Goal: Task Accomplishment & Management: Manage account settings

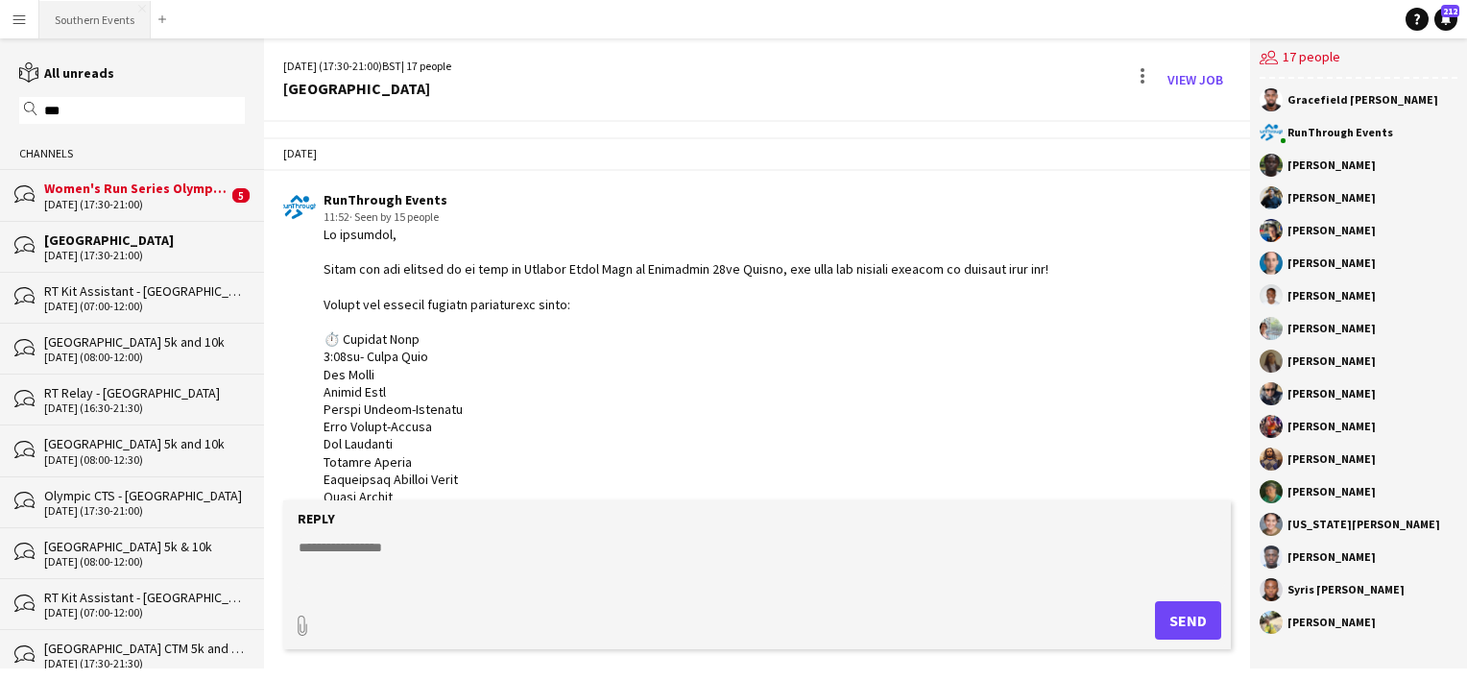
scroll to position [2556, 0]
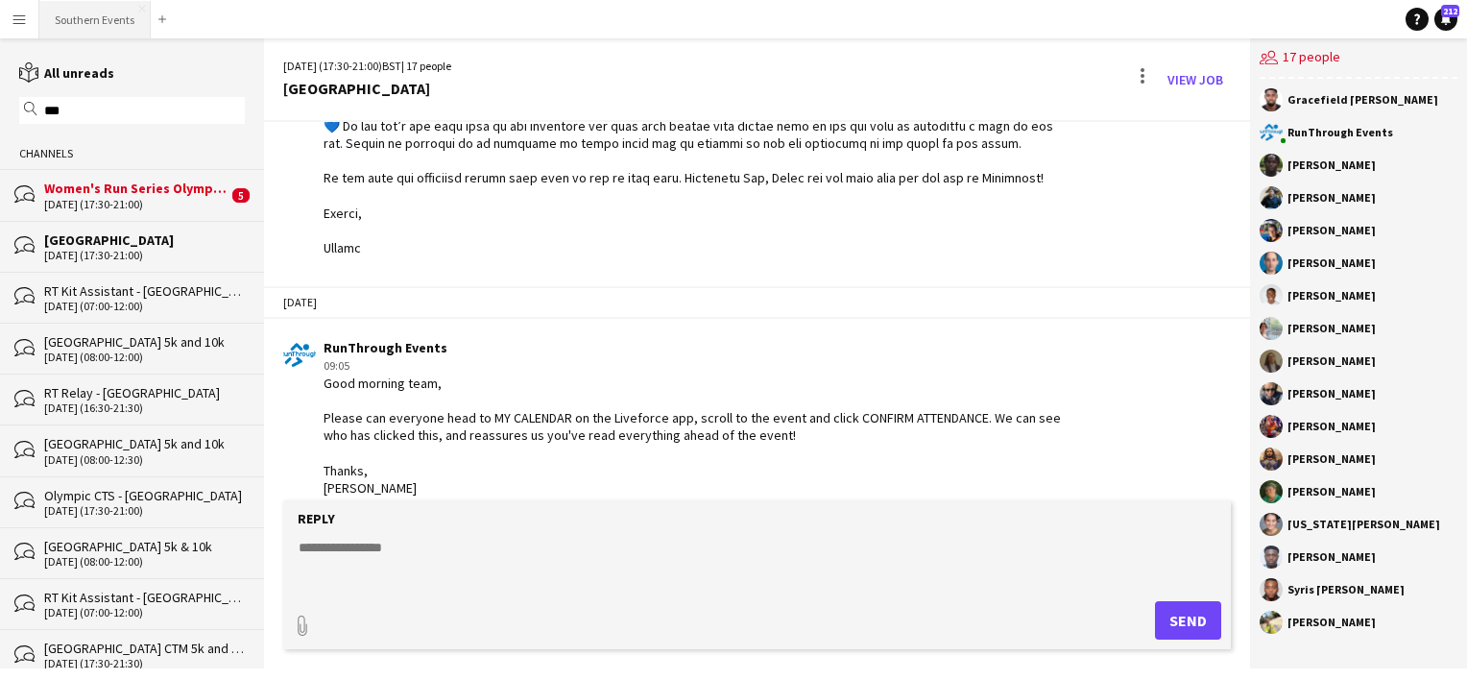
click at [100, 19] on button "Southern Events Close" at bounding box center [94, 19] width 111 height 37
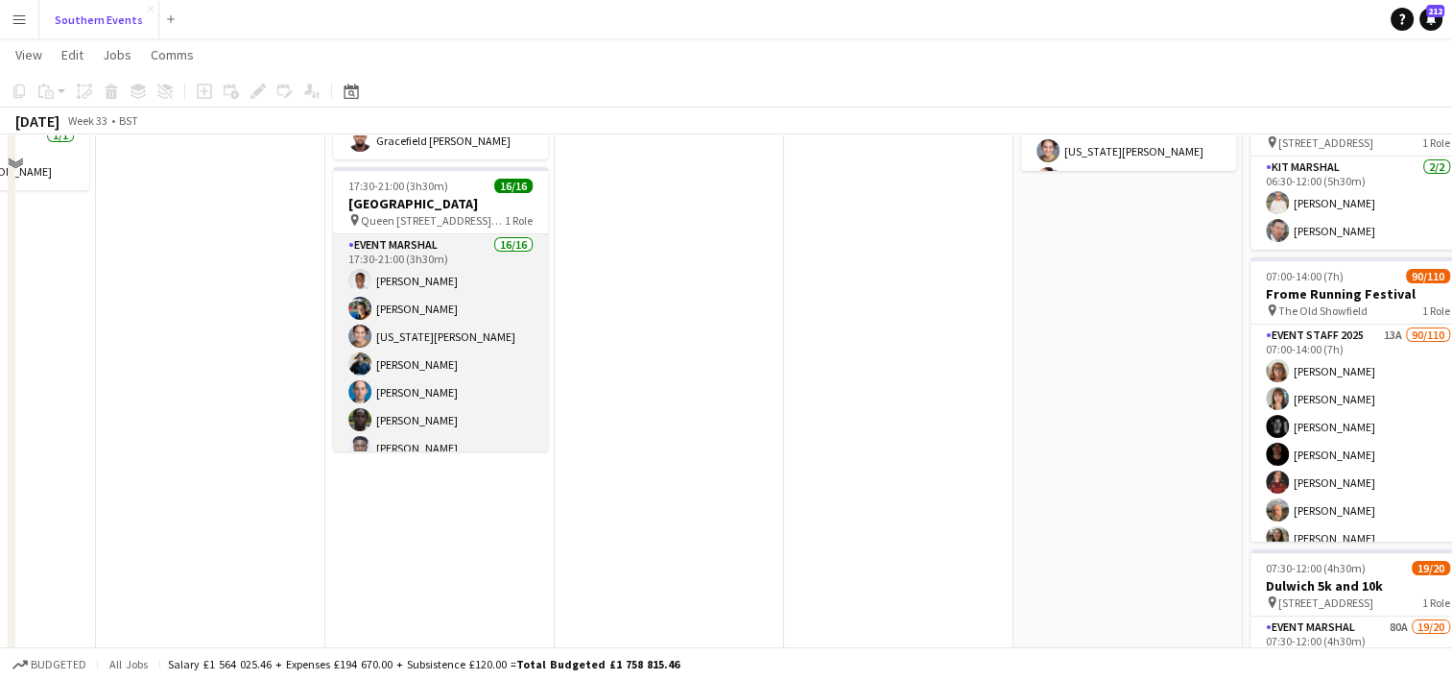
scroll to position [188, 0]
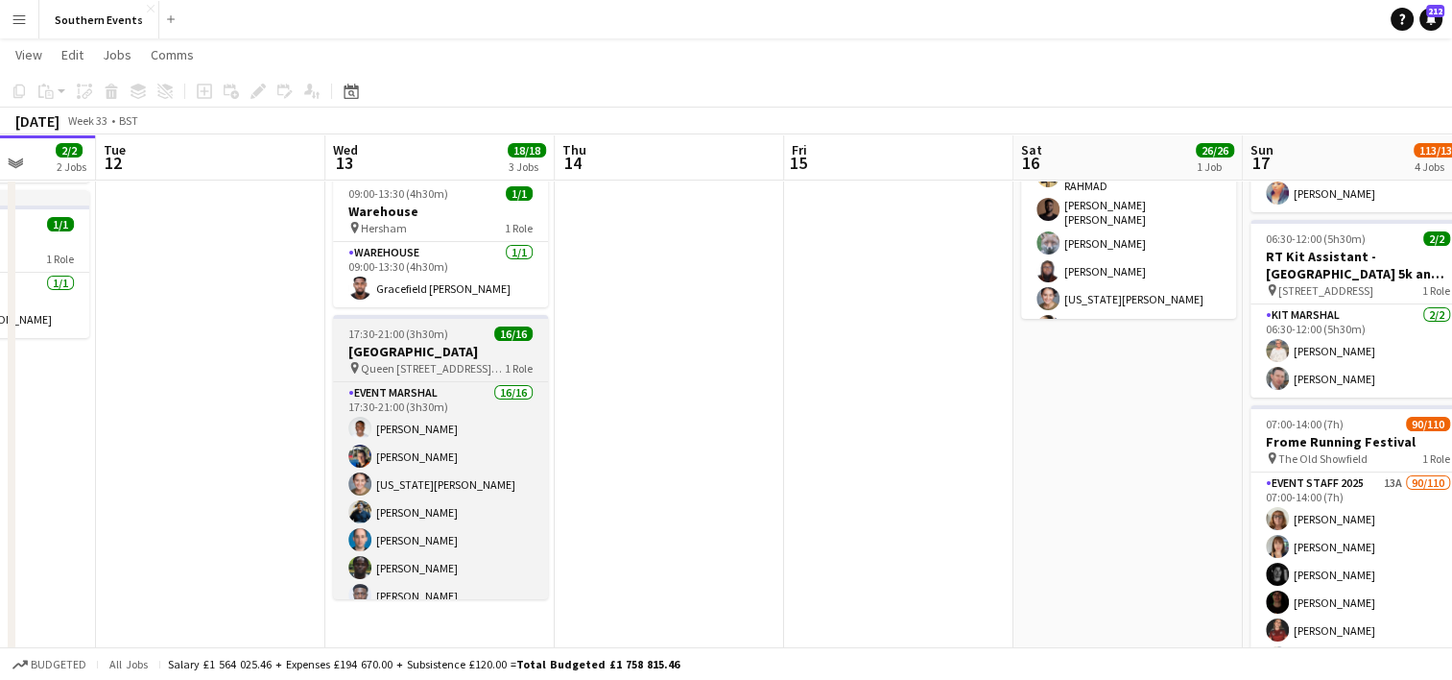
click at [448, 355] on h3 "[GEOGRAPHIC_DATA]" at bounding box center [440, 351] width 215 height 17
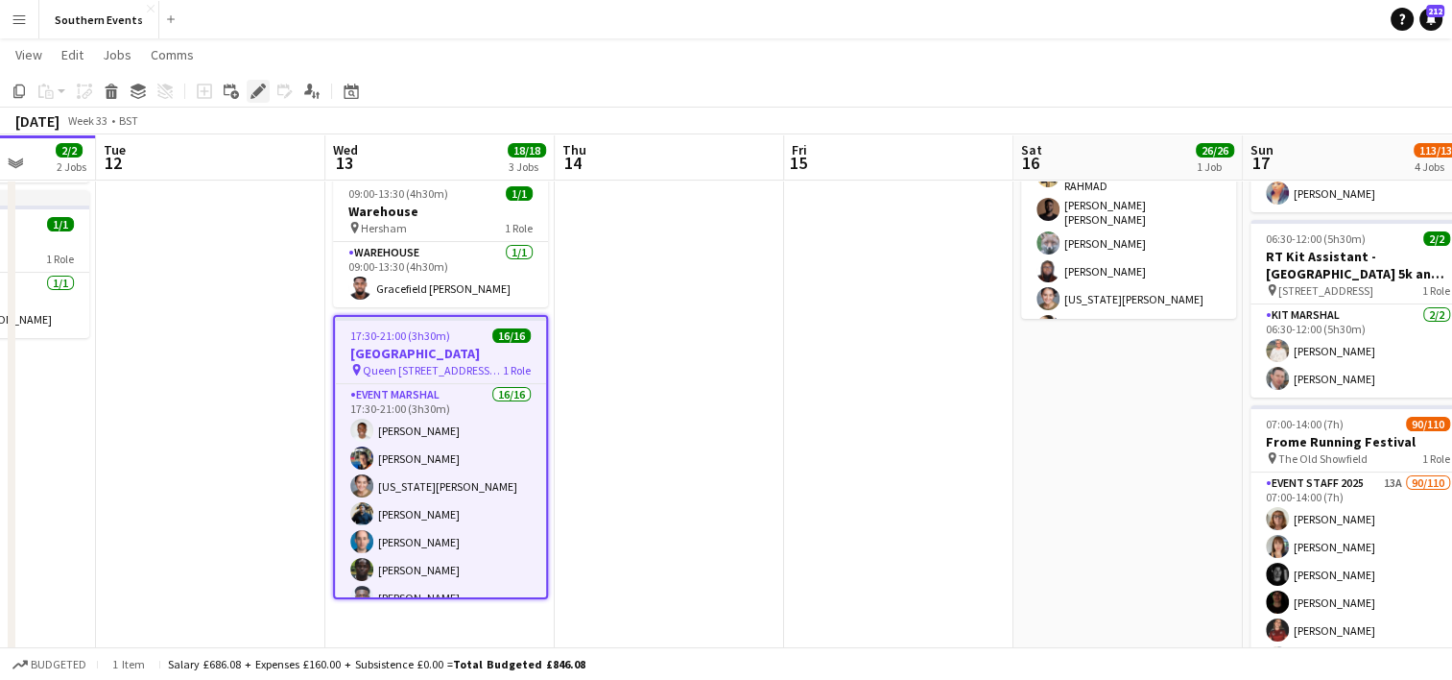
click at [253, 93] on icon at bounding box center [257, 91] width 11 height 11
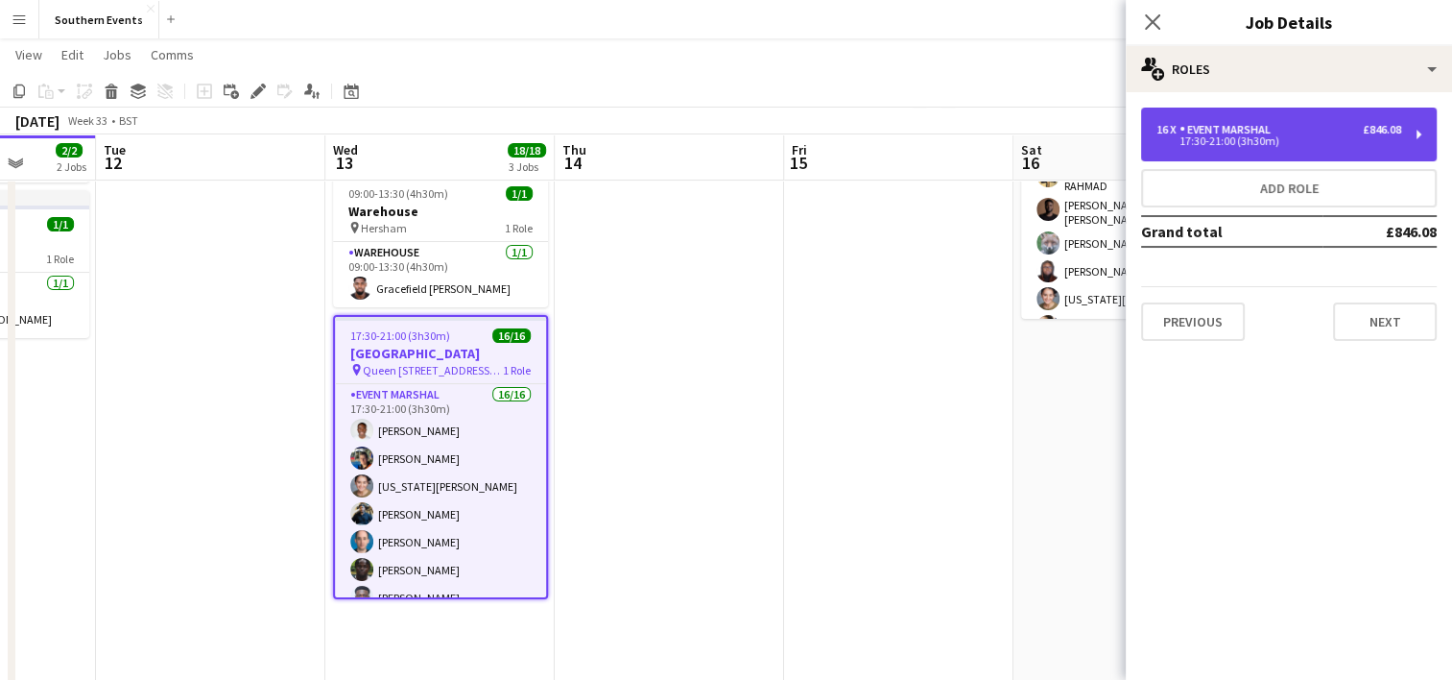
click at [1263, 144] on div "17:30-21:00 (3h30m)" at bounding box center [1279, 141] width 245 height 10
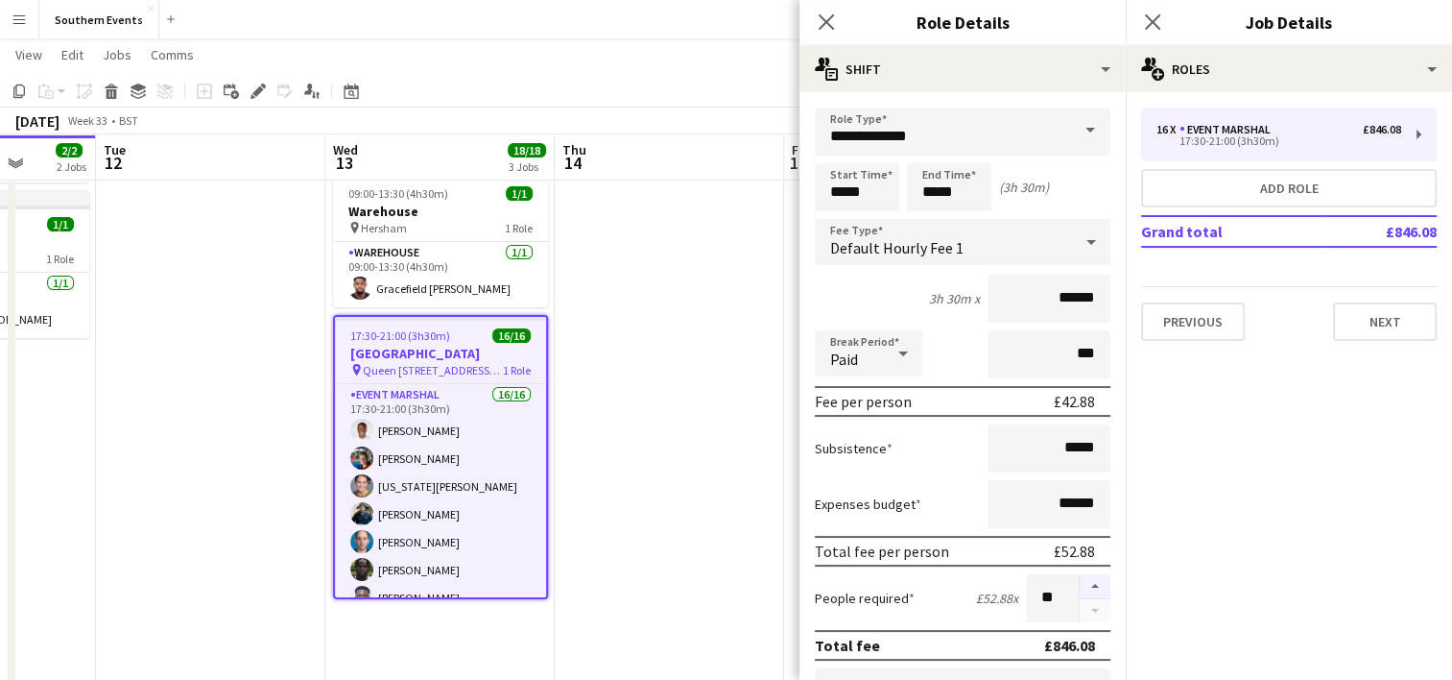
click at [1081, 582] on button "button" at bounding box center [1095, 586] width 31 height 25
type input "**"
click at [651, 497] on app-date-cell at bounding box center [669, 524] width 229 height 995
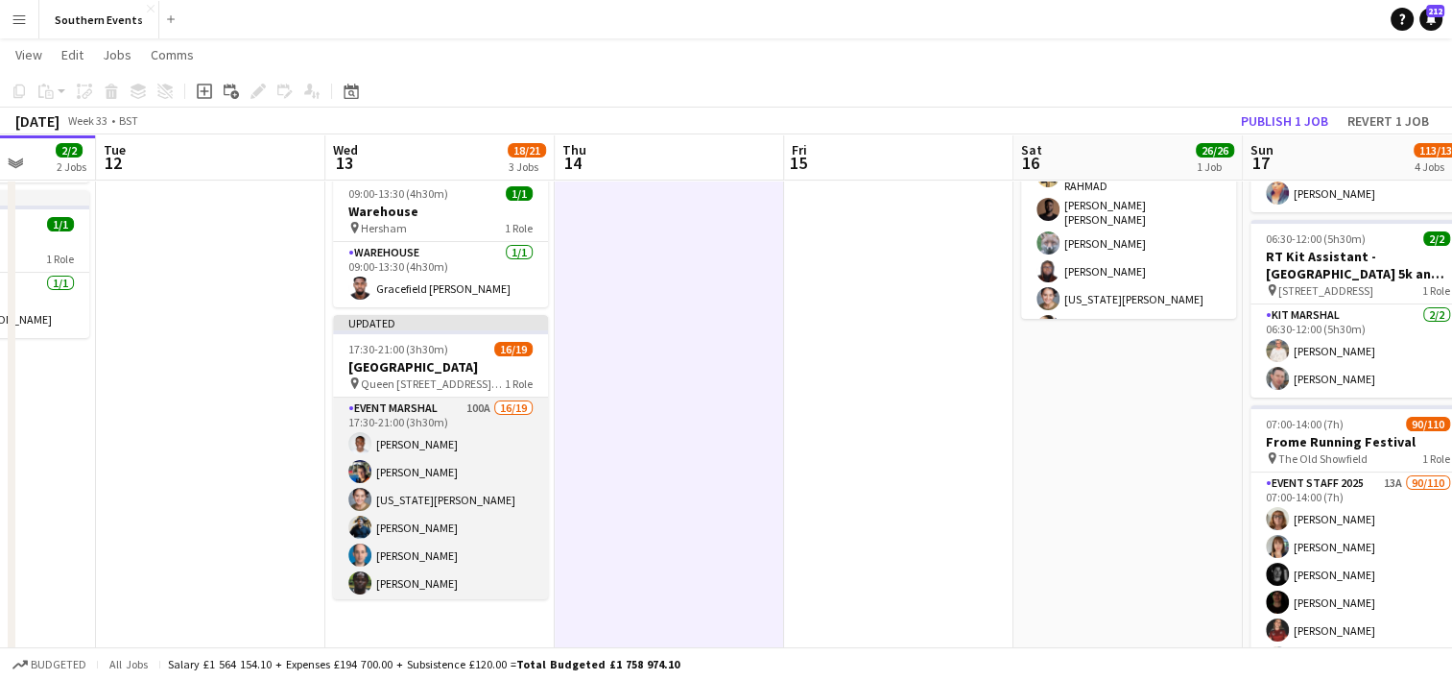
click at [451, 472] on app-card-role "Event Marshal 100A 16/19 17:30-21:00 (3h30m) [PERSON_NAME] [PERSON_NAME] [US_ST…" at bounding box center [440, 680] width 215 height 566
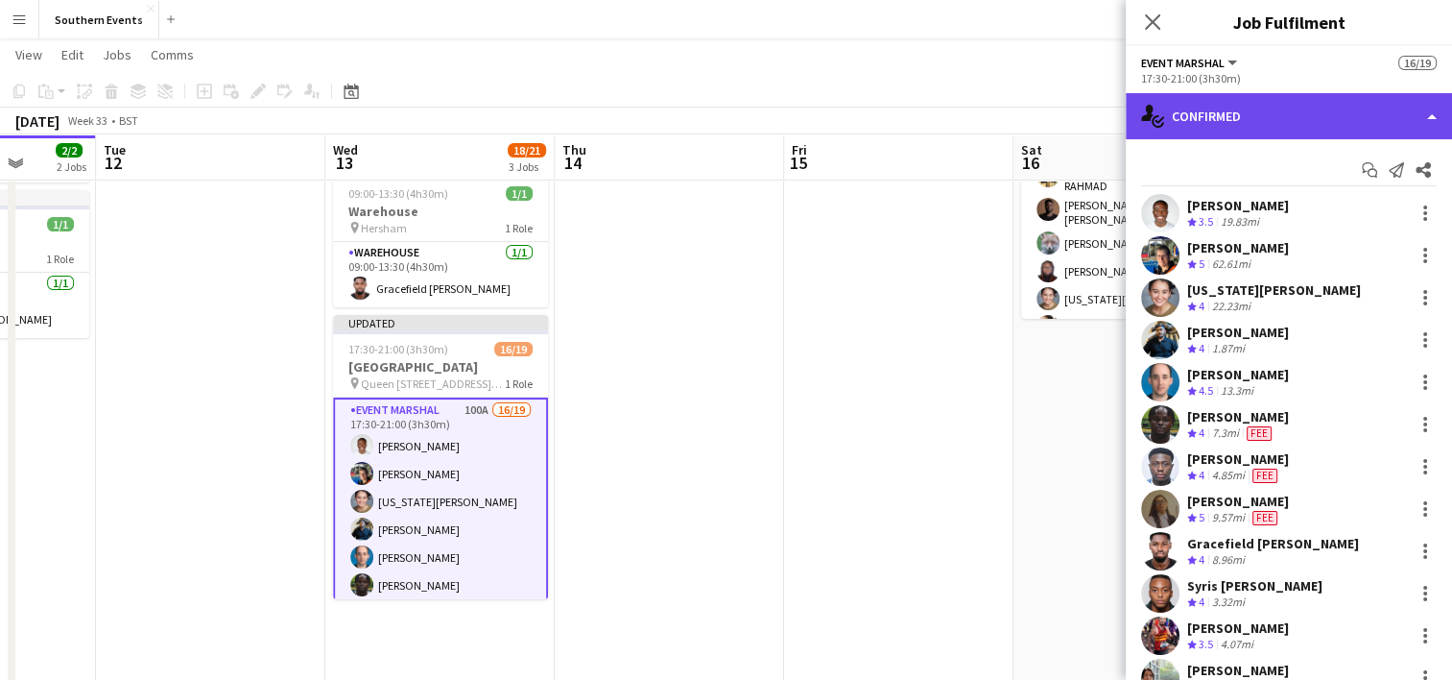
click at [1282, 110] on div "single-neutral-actions-check-2 Confirmed" at bounding box center [1289, 116] width 326 height 46
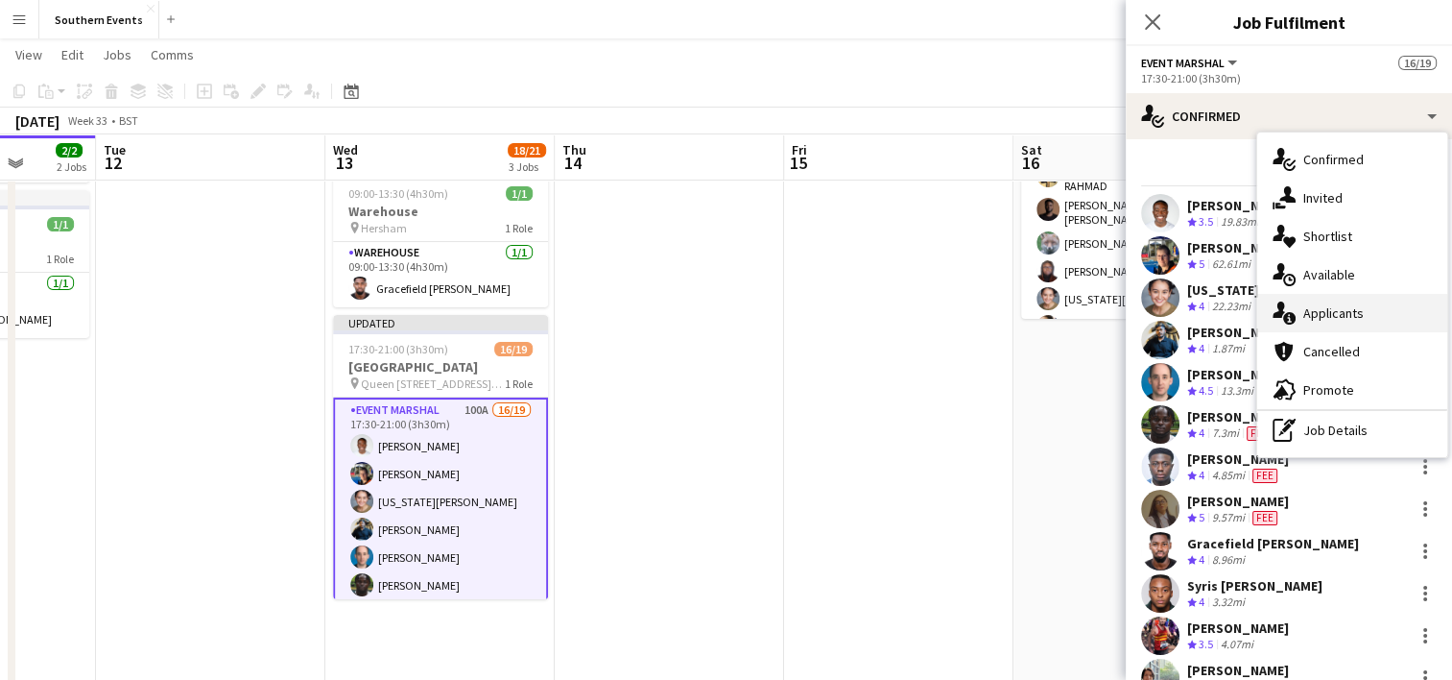
click at [1331, 321] on div "single-neutral-actions-information Applicants" at bounding box center [1352, 313] width 190 height 38
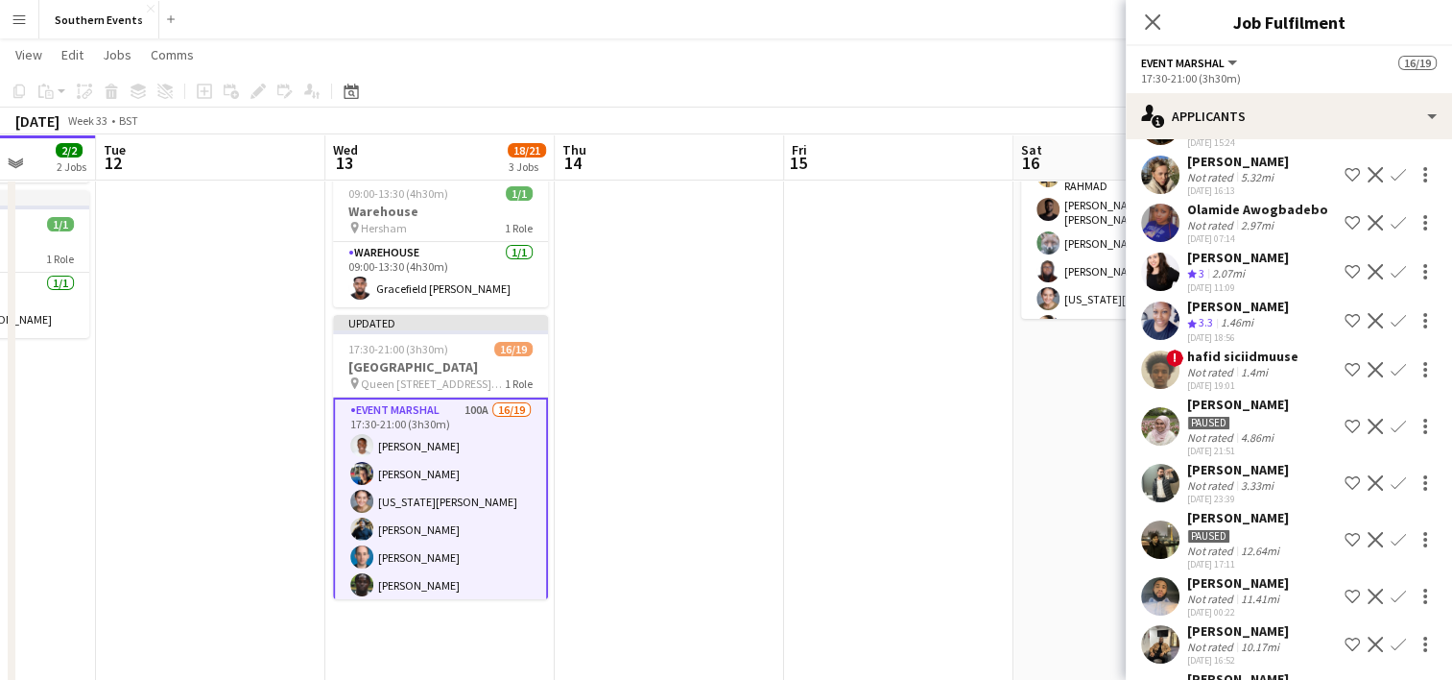
scroll to position [844, 0]
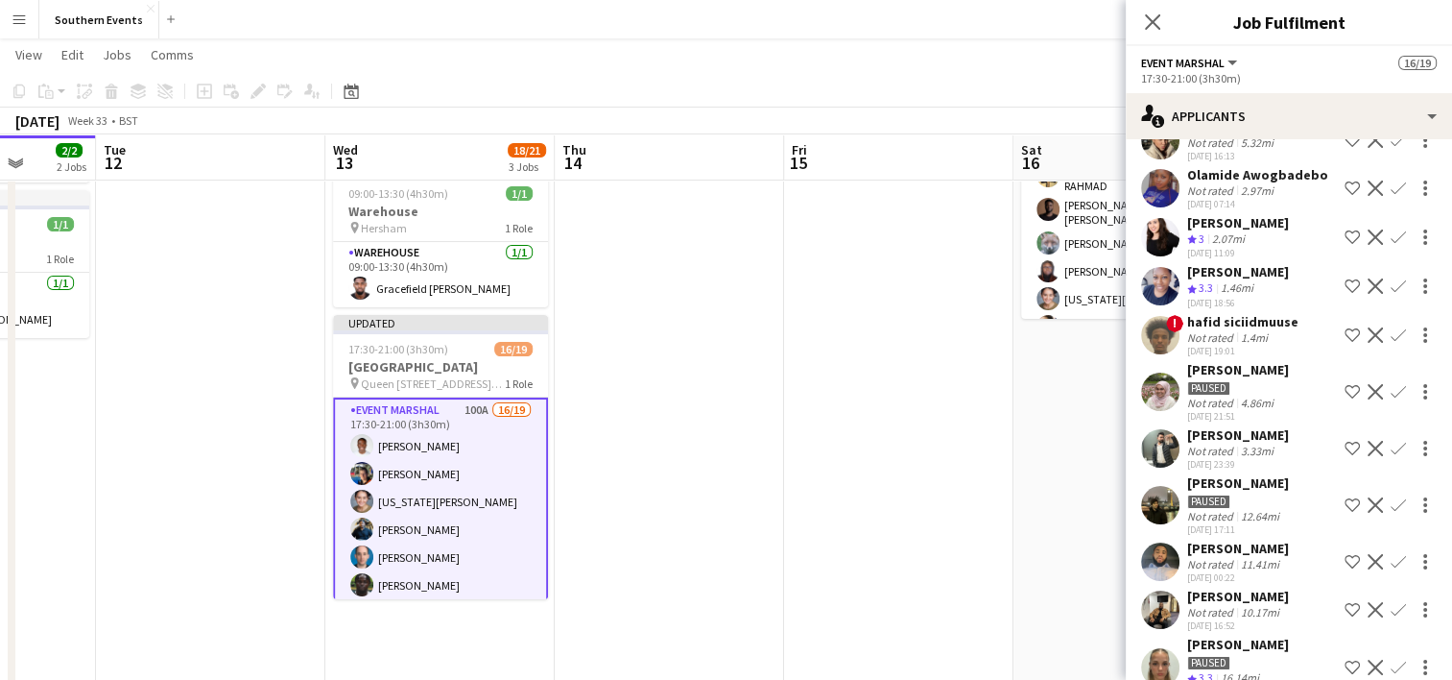
click at [1391, 294] on app-icon "Confirm" at bounding box center [1398, 285] width 15 height 15
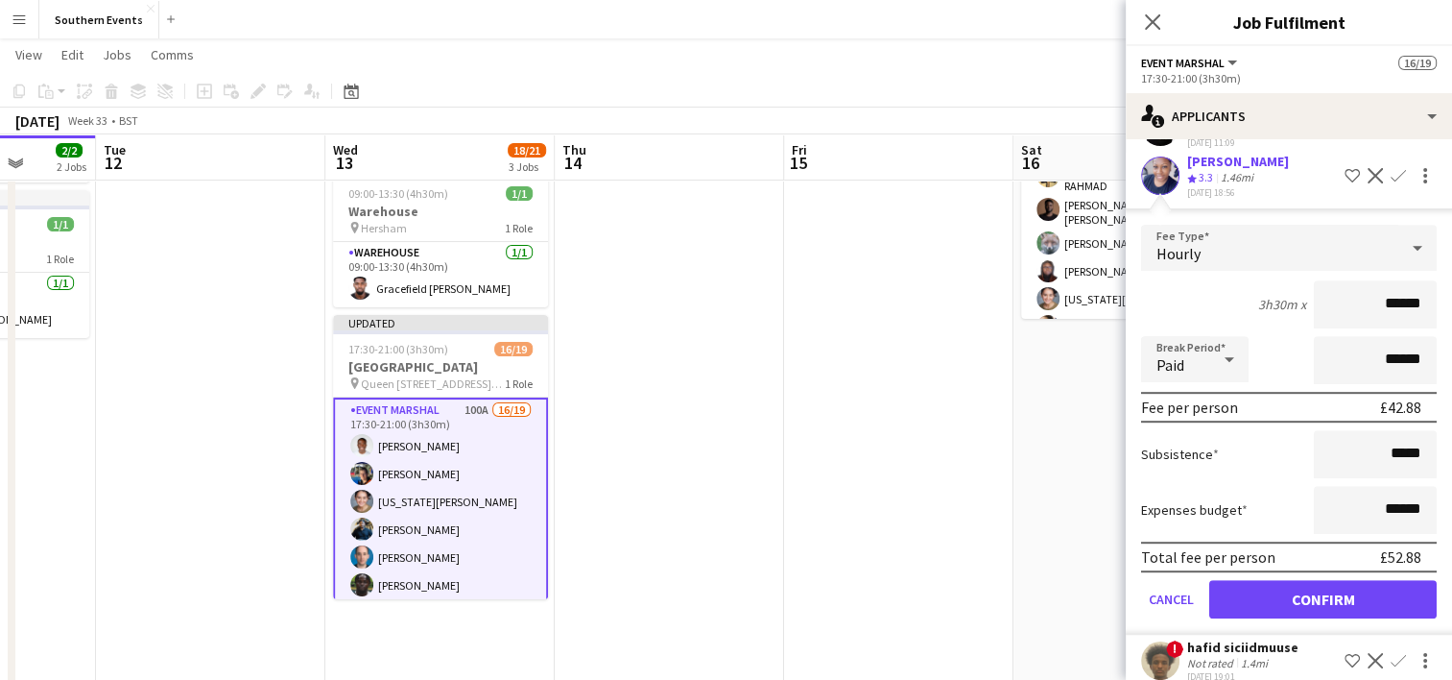
scroll to position [960, 0]
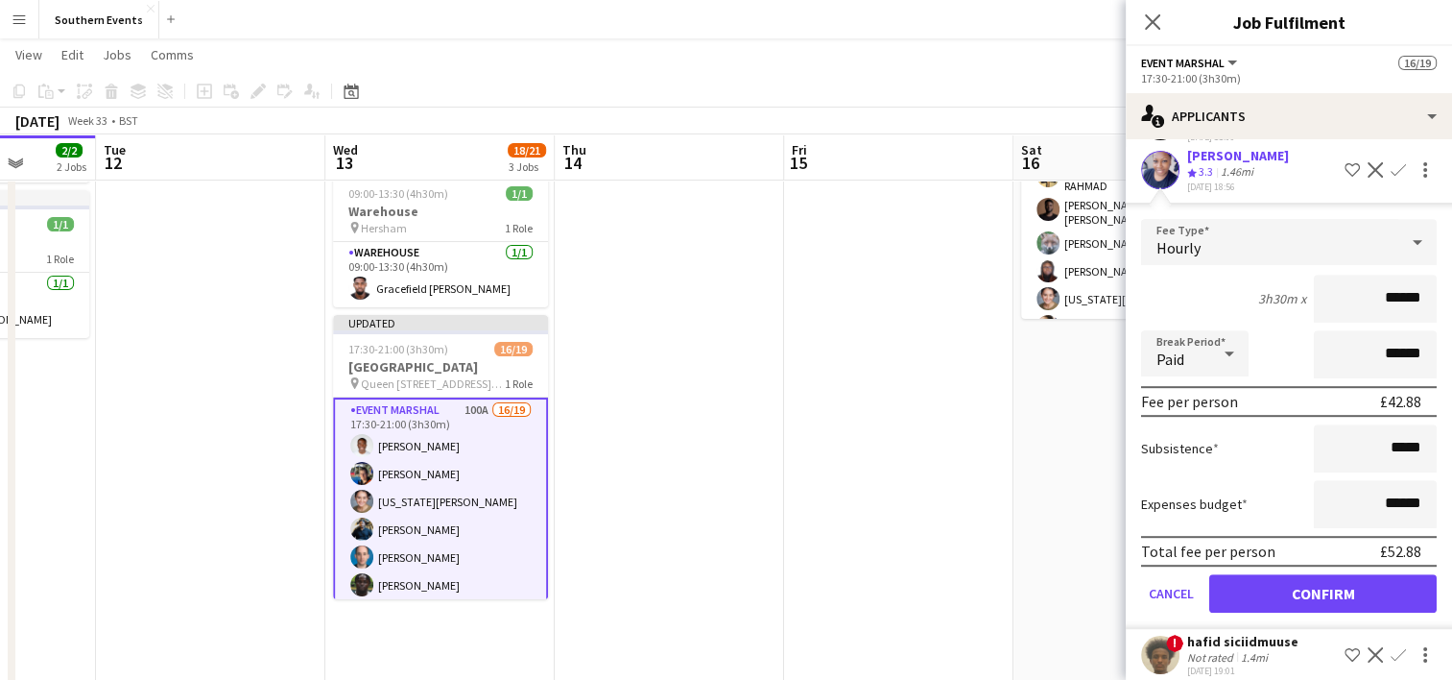
click at [1276, 598] on form "Fee Type Hourly 3h30m x ****** Break Period Paid ****** Fee per person £42.88 S…" at bounding box center [1289, 424] width 326 height 410
click at [1275, 612] on button "Confirm" at bounding box center [1322, 593] width 227 height 38
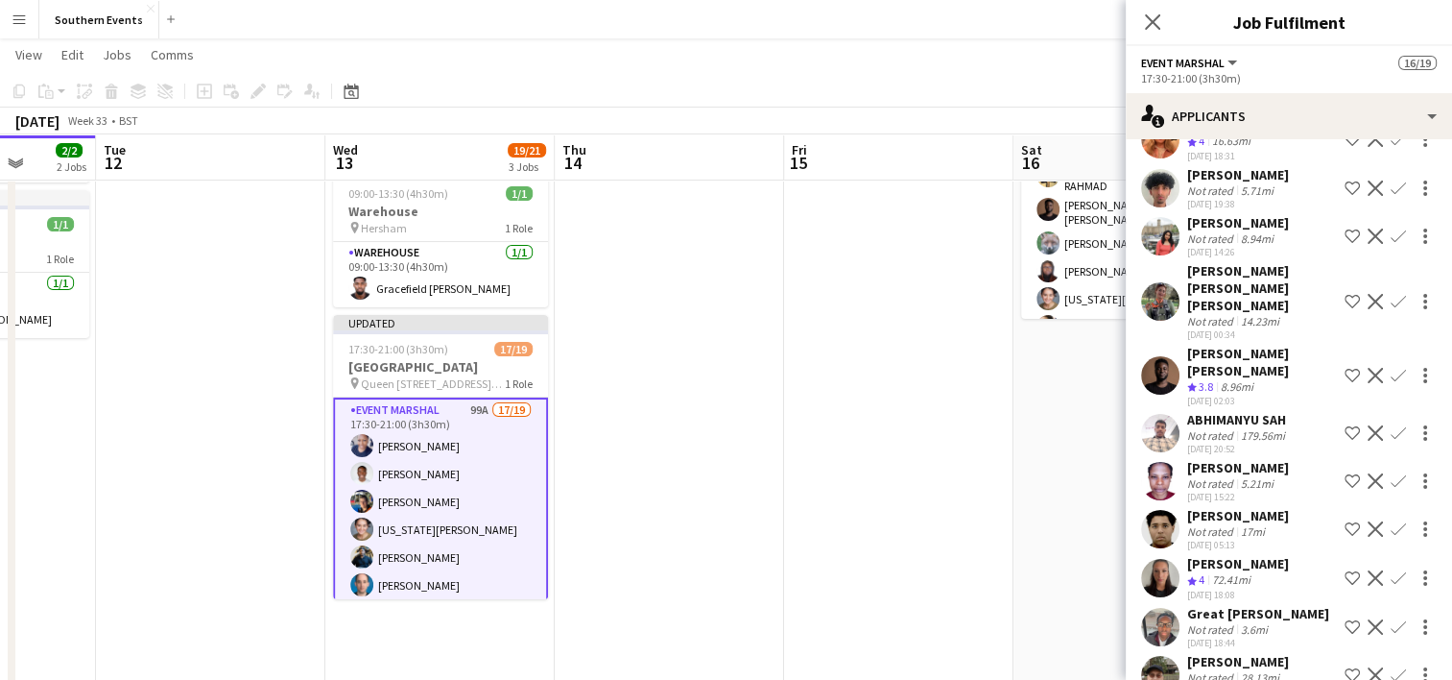
scroll to position [4371, 0]
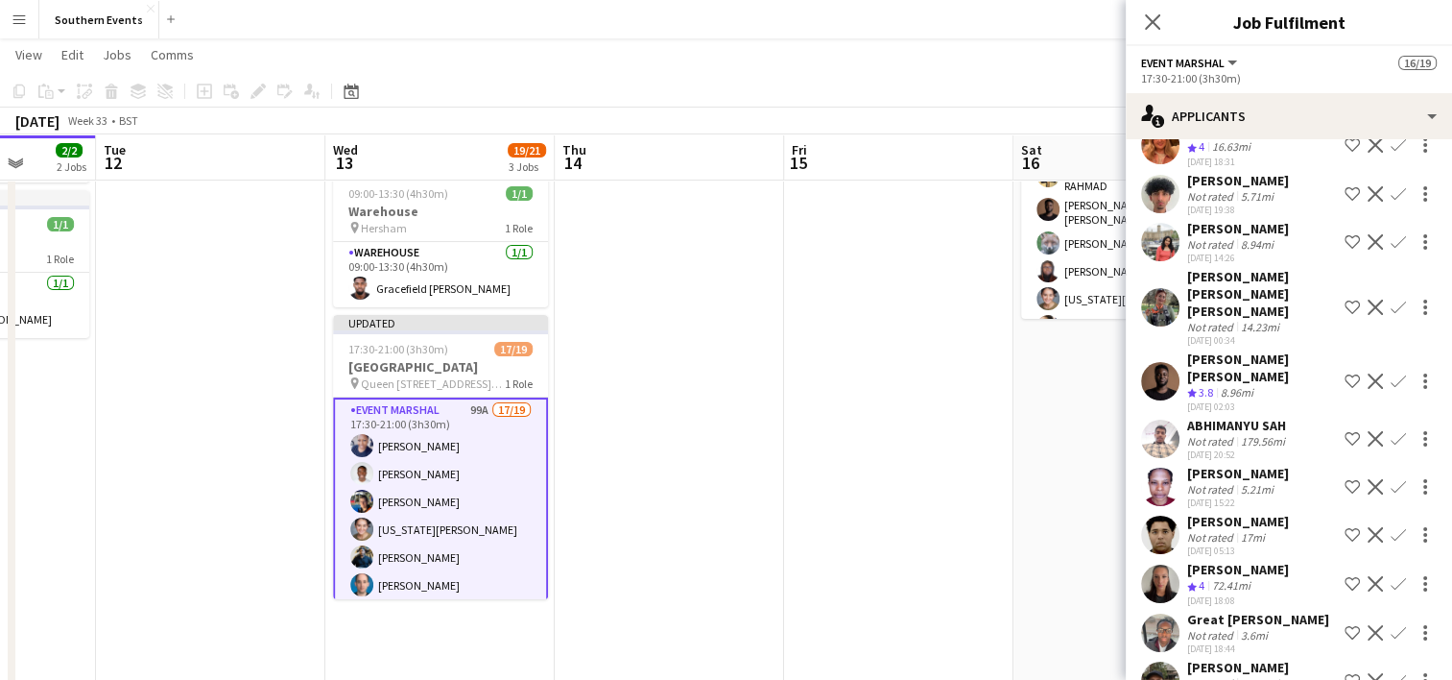
click at [1391, 389] on app-icon "Confirm" at bounding box center [1398, 380] width 15 height 15
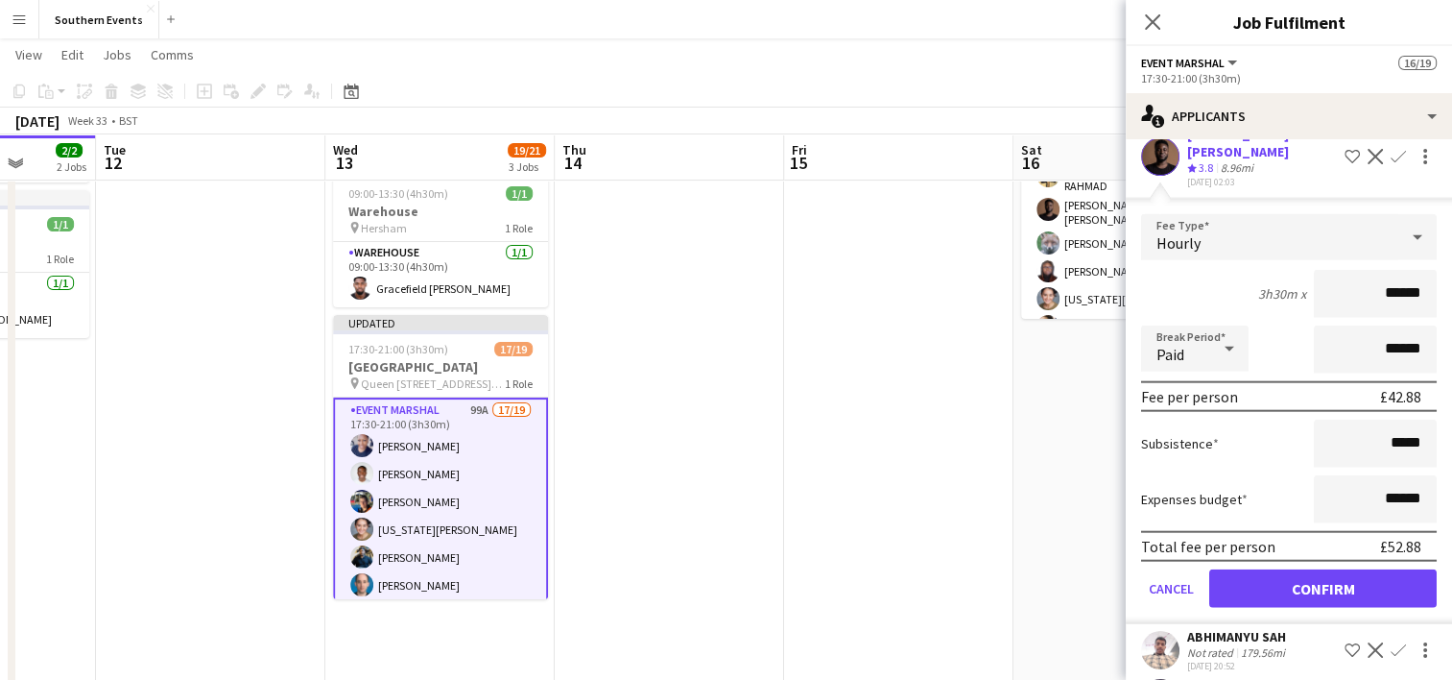
scroll to position [4606, 0]
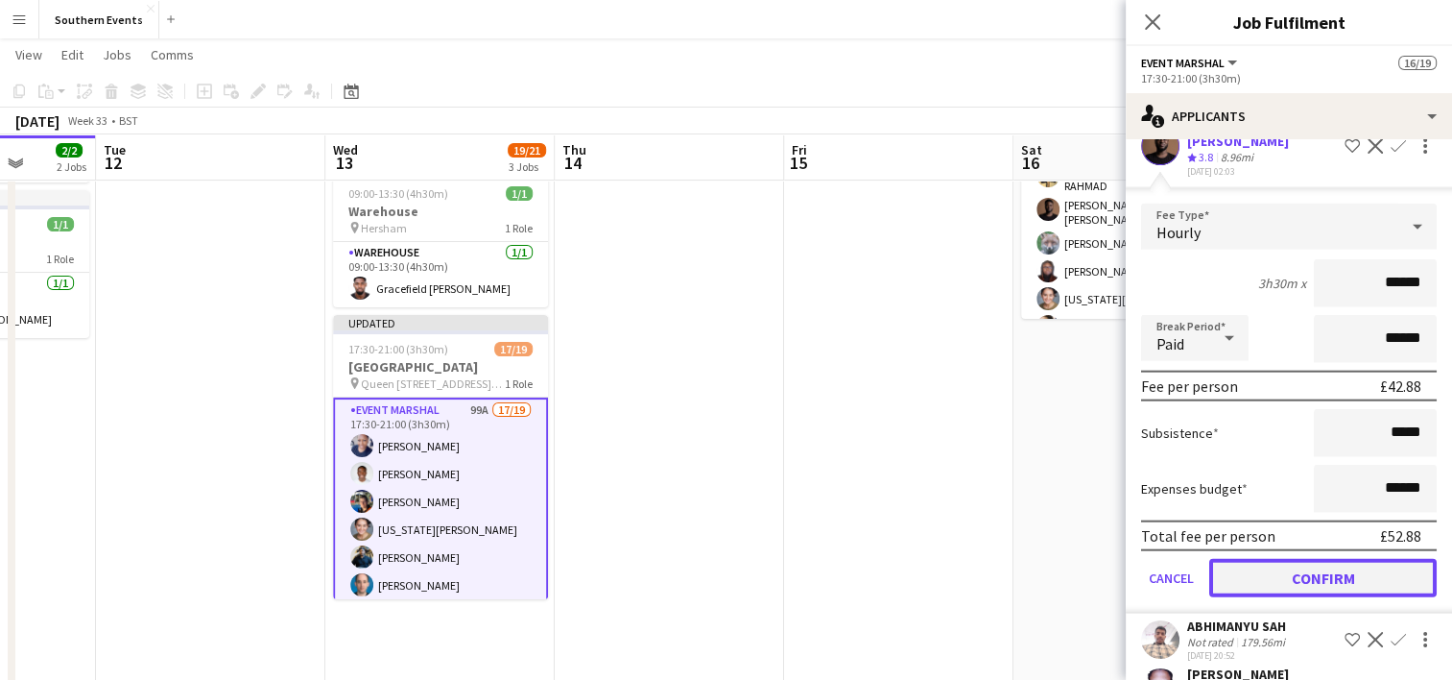
click at [1255, 597] on button "Confirm" at bounding box center [1322, 578] width 227 height 38
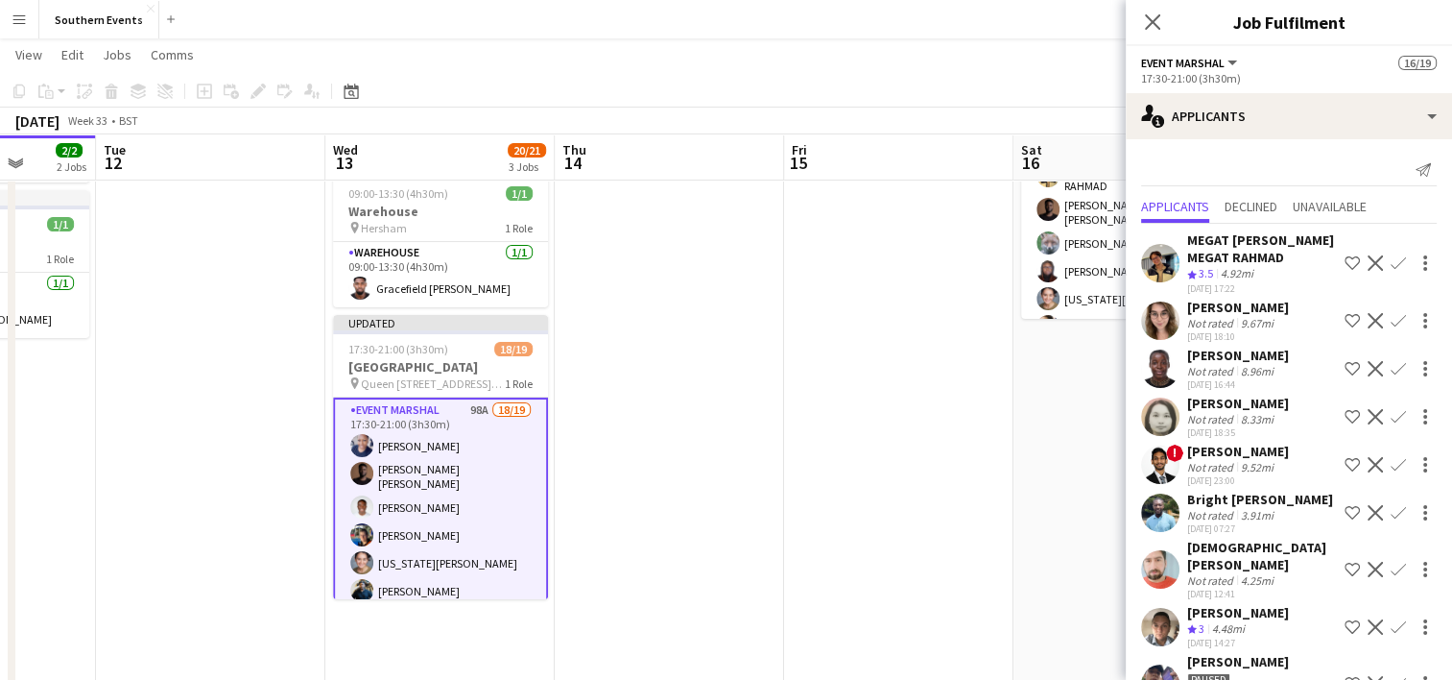
scroll to position [0, 0]
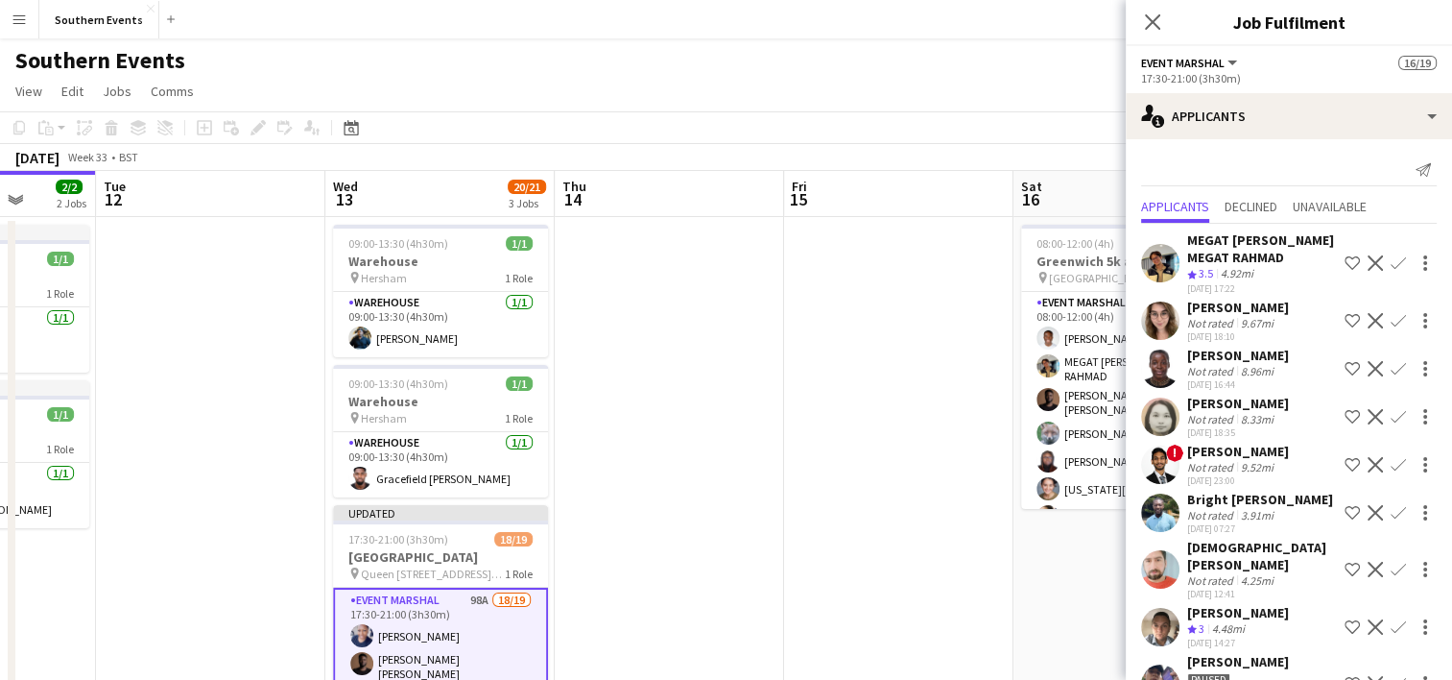
click at [1391, 271] on app-icon "Confirm" at bounding box center [1398, 262] width 15 height 15
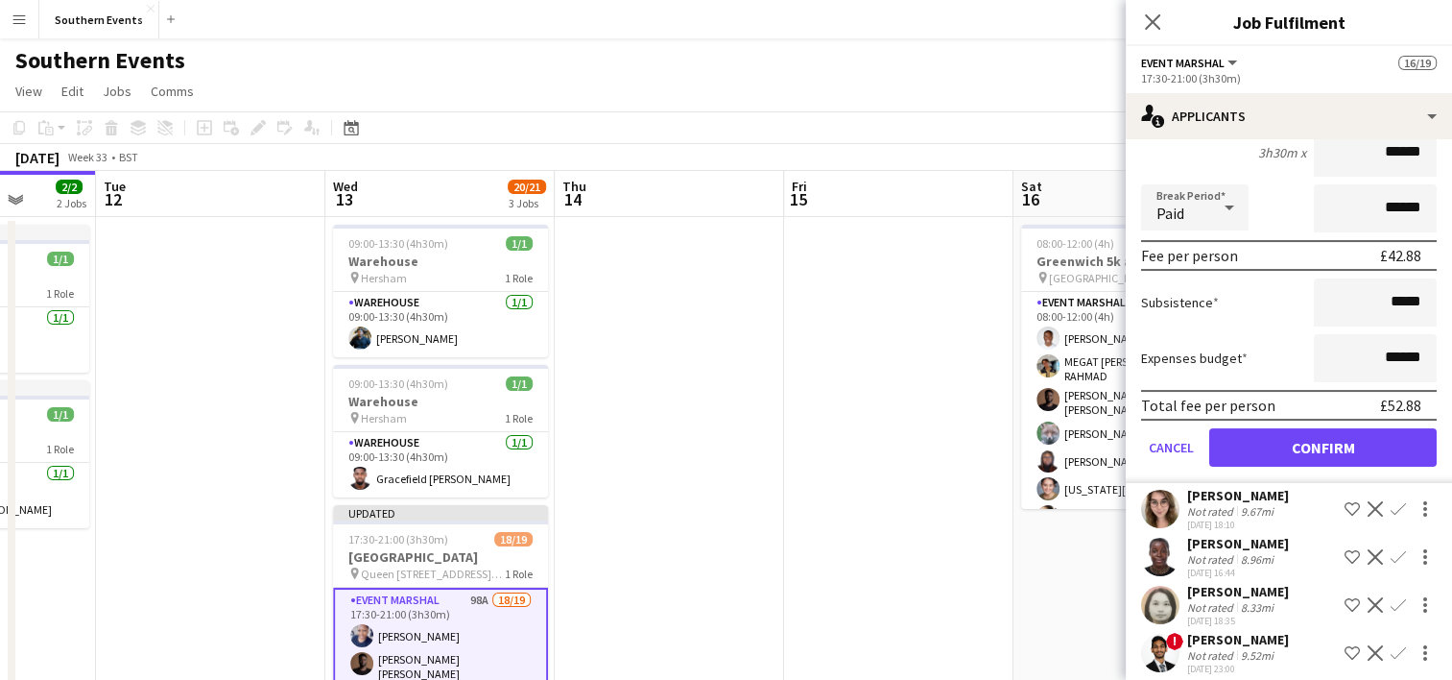
scroll to position [267, 0]
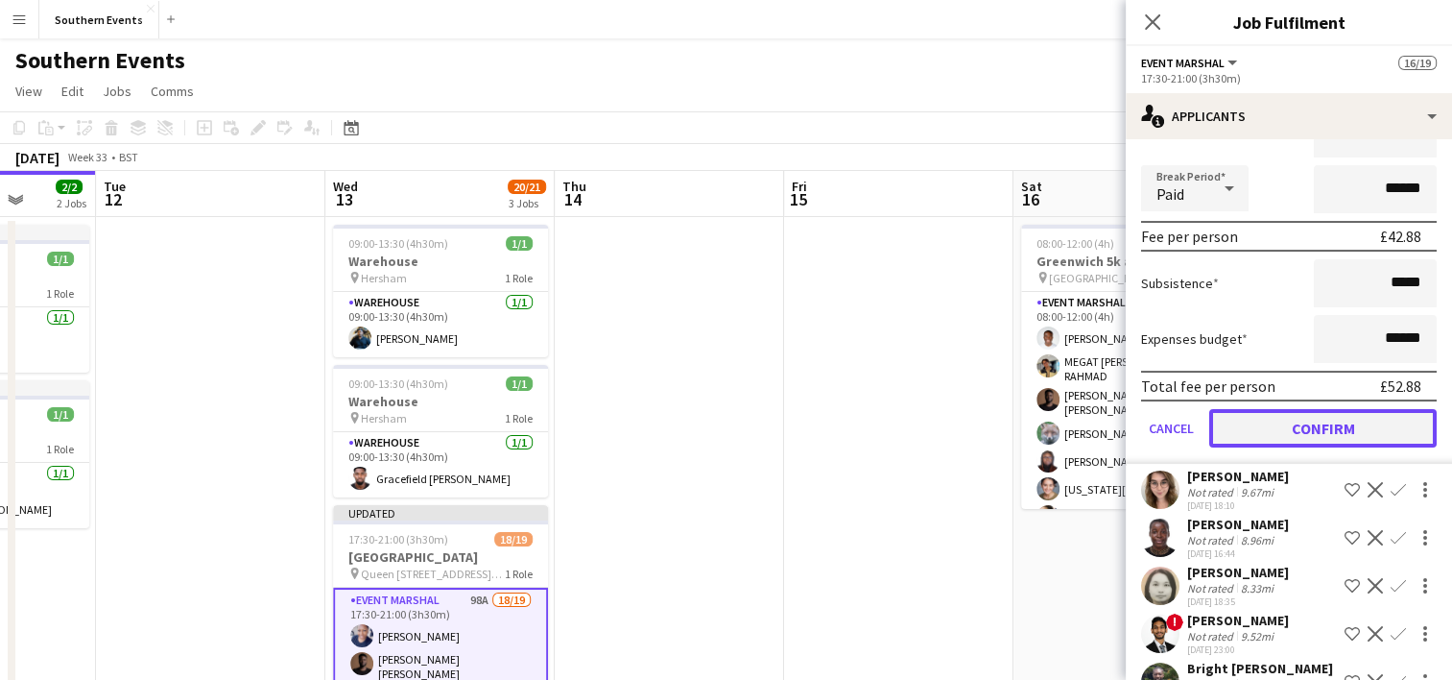
click at [1272, 440] on button "Confirm" at bounding box center [1322, 428] width 227 height 38
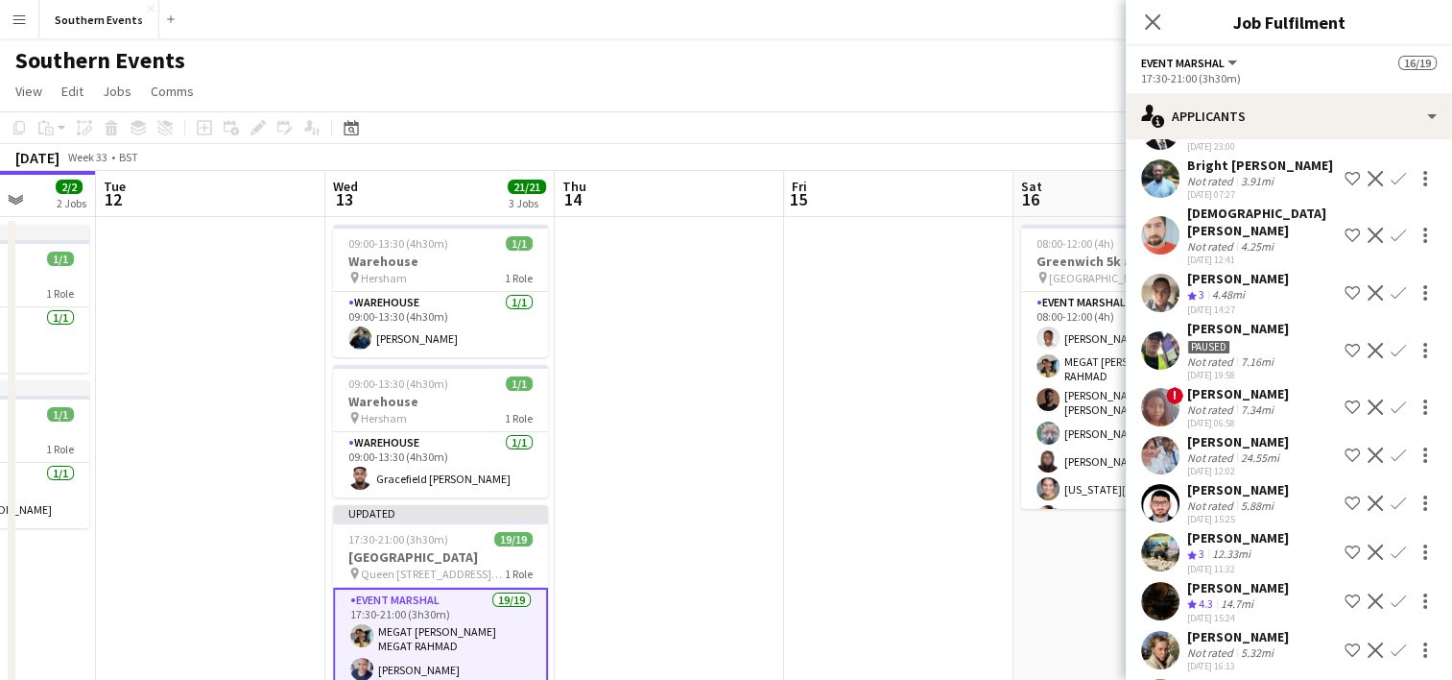
scroll to position [0, 0]
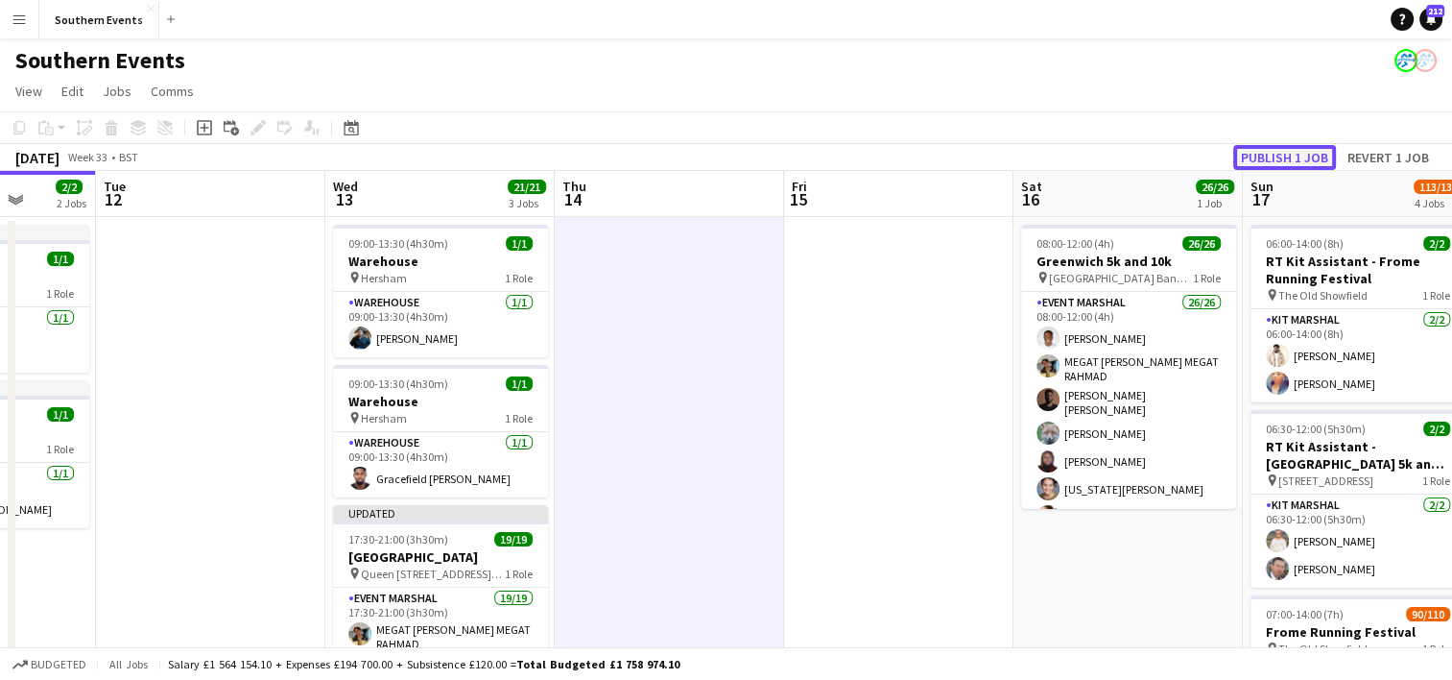
click at [1279, 163] on button "Publish 1 job" at bounding box center [1284, 157] width 103 height 25
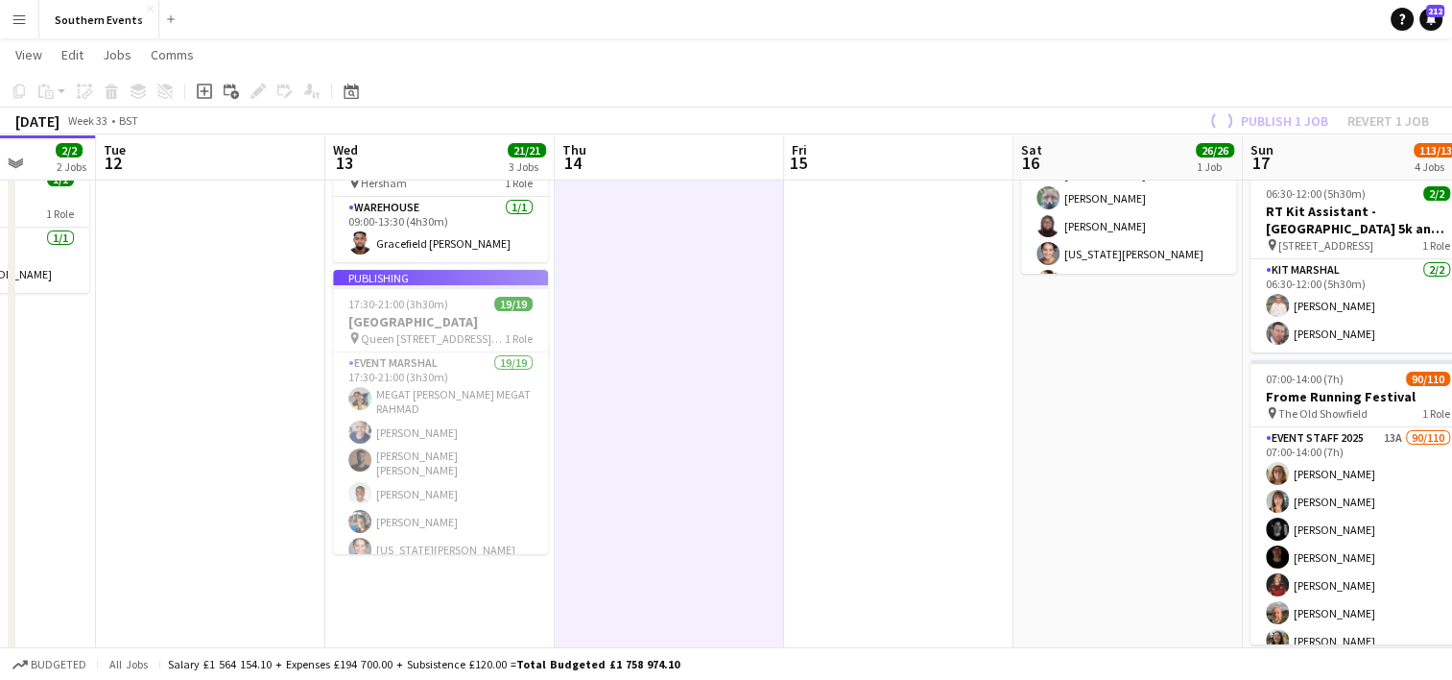
scroll to position [234, 0]
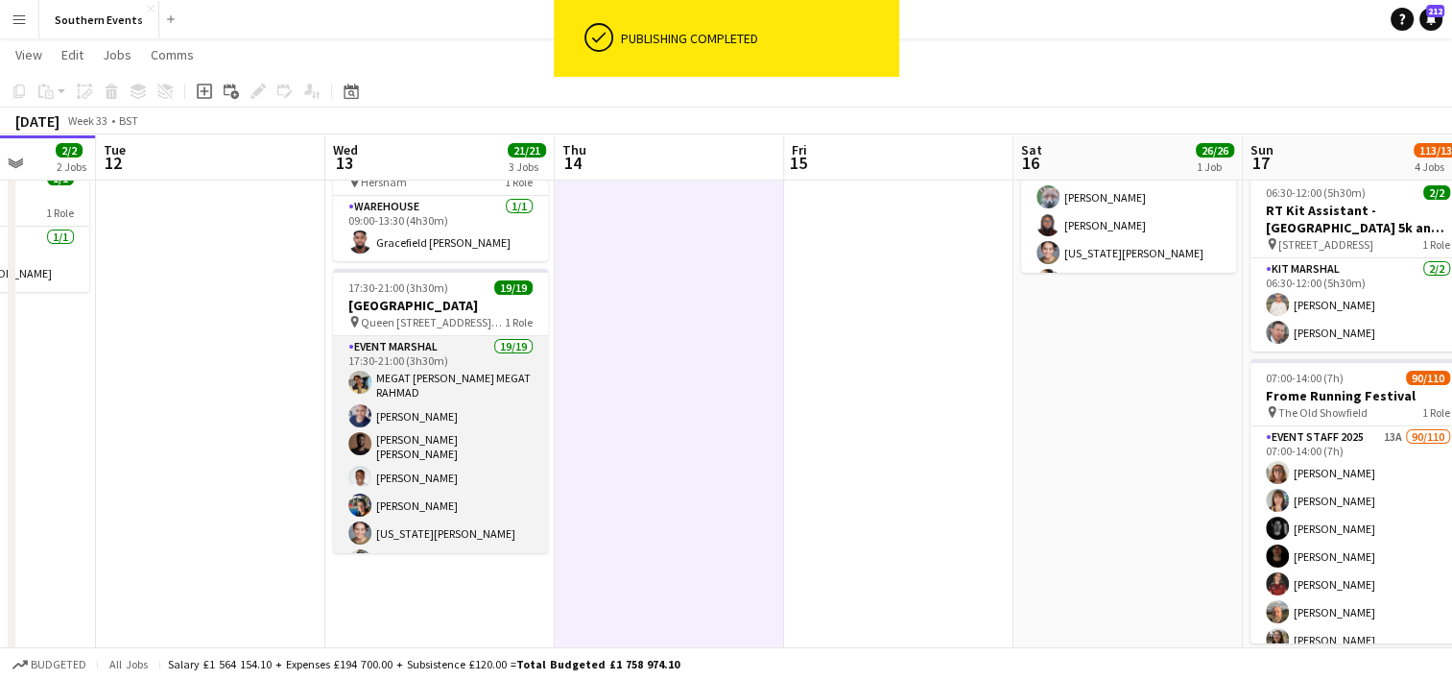
click at [474, 433] on app-card-role "Event Marshal 19/19 17:30-21:00 (3h30m) MEGAT [PERSON_NAME] MEGAT [PERSON_NAME]…" at bounding box center [440, 625] width 215 height 578
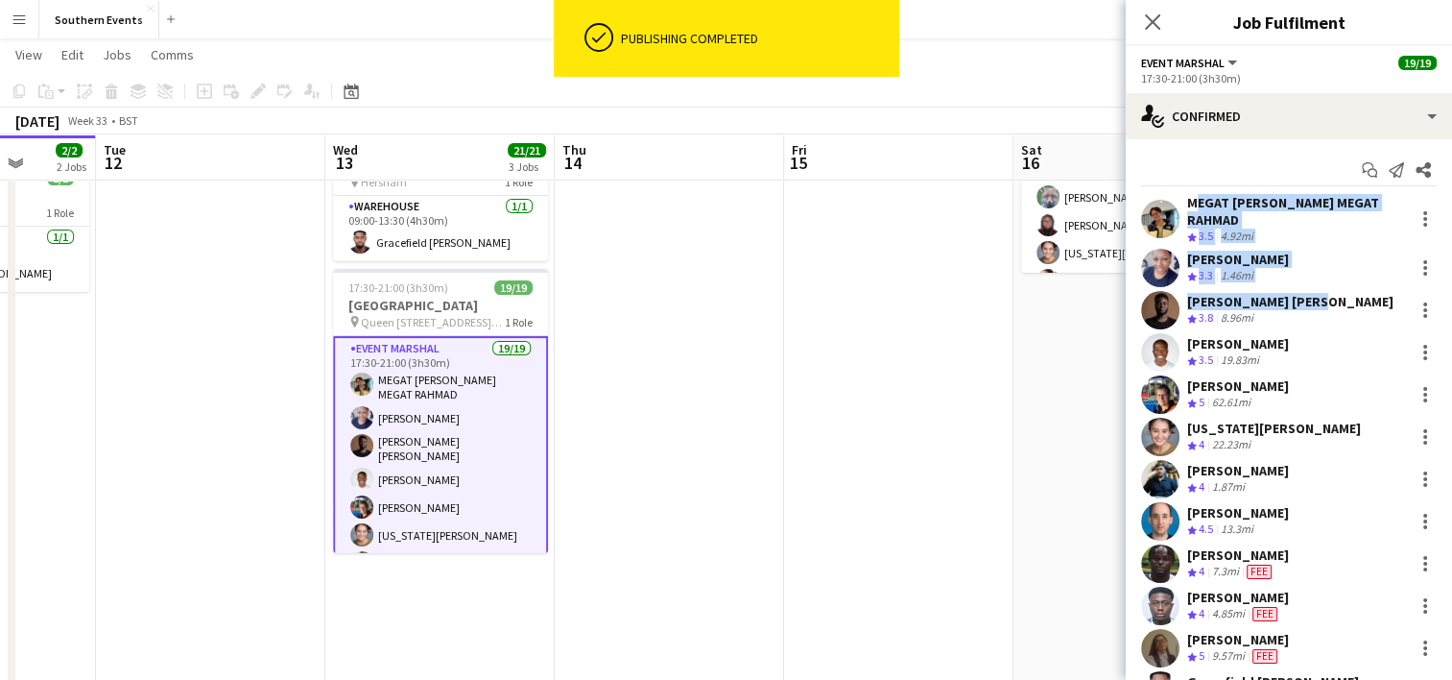
drag, startPoint x: 1183, startPoint y: 197, endPoint x: 1315, endPoint y: 296, distance: 164.5
click at [1315, 296] on div "MEGAT [PERSON_NAME] MEGAT RAHMAD Crew rating 3.5 4.92mi Vanessa Commodore Crew …" at bounding box center [1289, 599] width 326 height 811
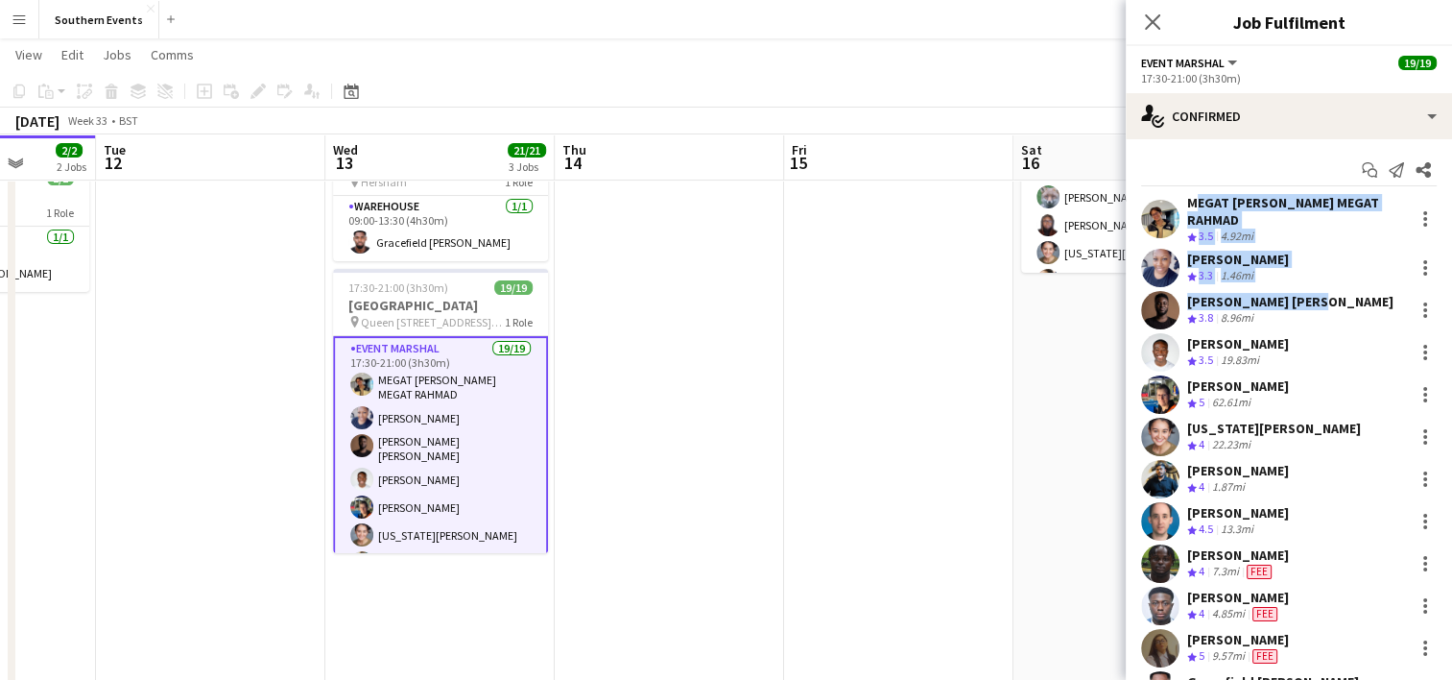
copy div "MEGAT [PERSON_NAME] MEGAT RAHMAD Crew rating 3.5 4.92mi [PERSON_NAME] Crew rati…"
